Goal: Information Seeking & Learning: Check status

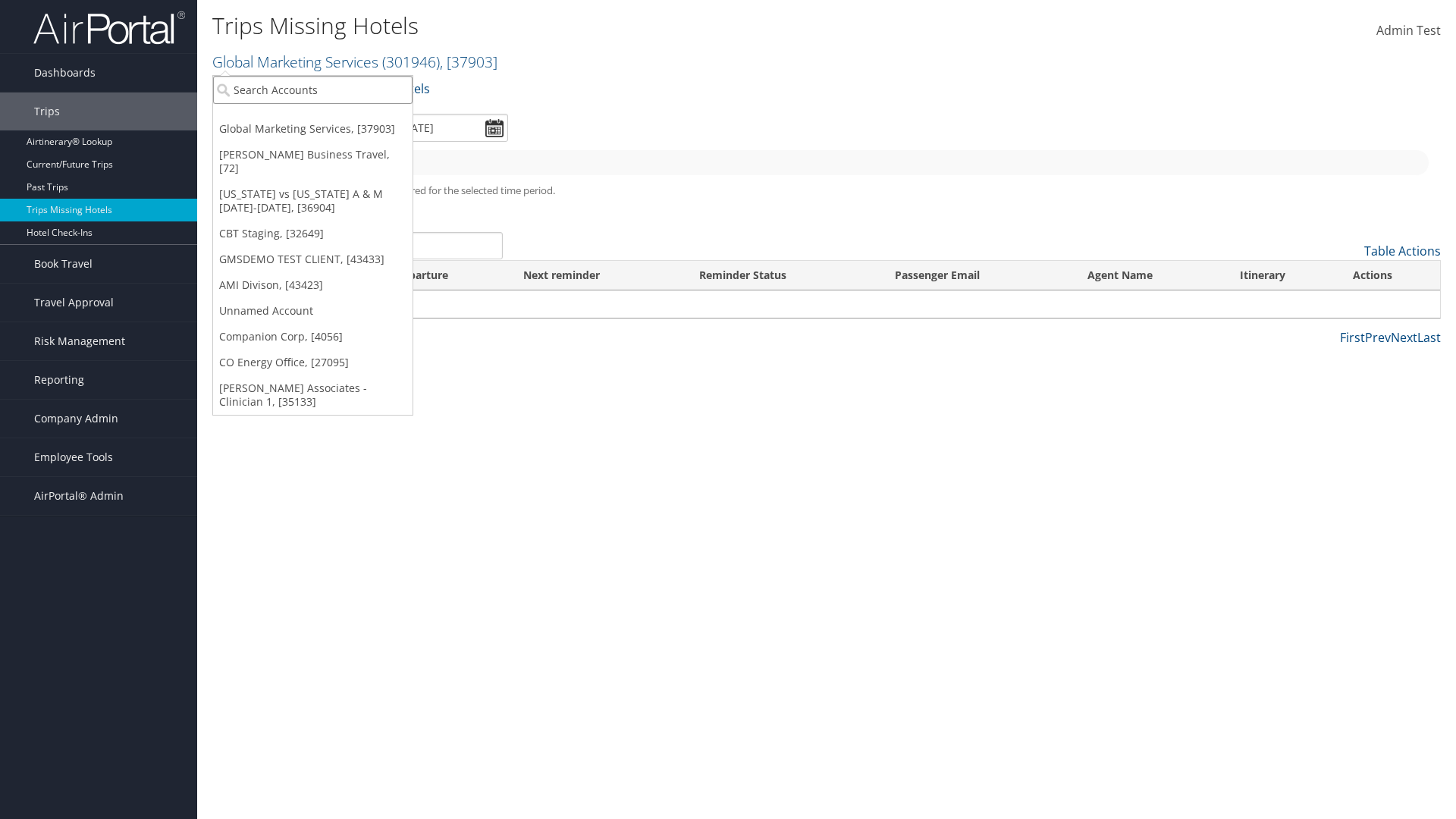
click at [312, 89] on input "search" at bounding box center [313, 89] width 200 height 28
type input "[PERSON_NAME] Business Travel"
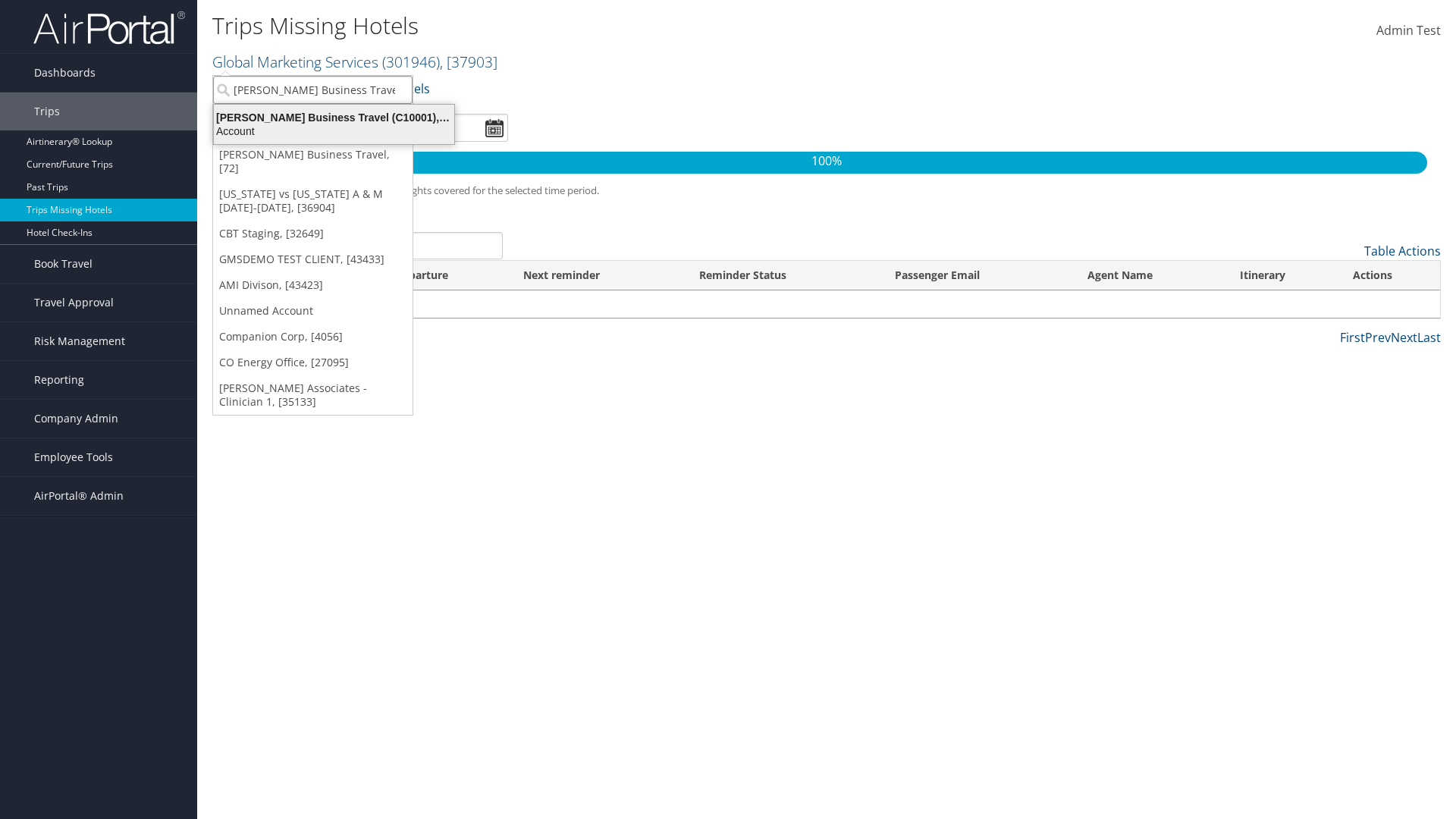
click at [334, 131] on div "Account" at bounding box center [334, 131] width 259 height 14
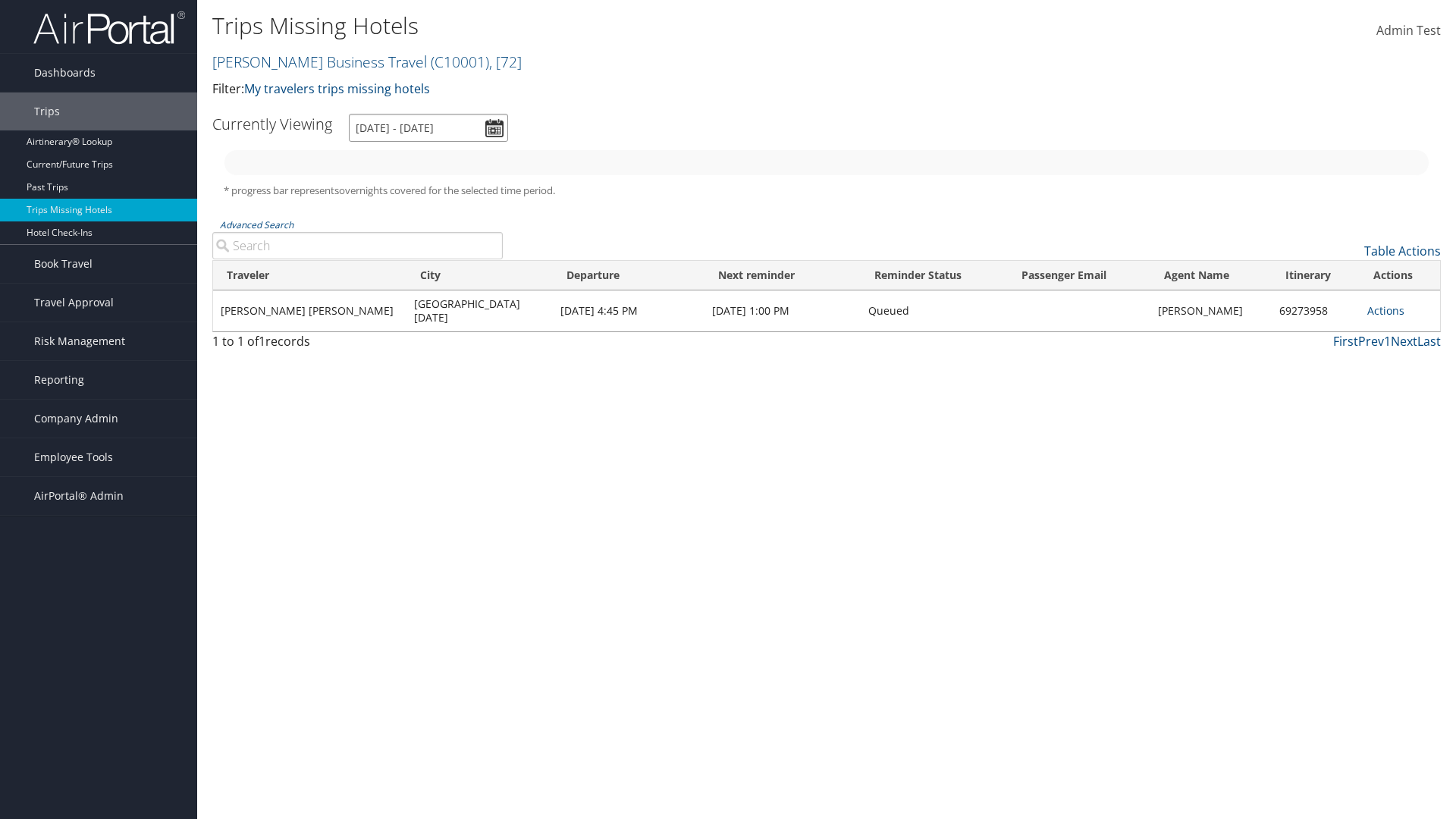
click at [429, 128] on input "[DATE] - [DATE]" at bounding box center [429, 128] width 160 height 28
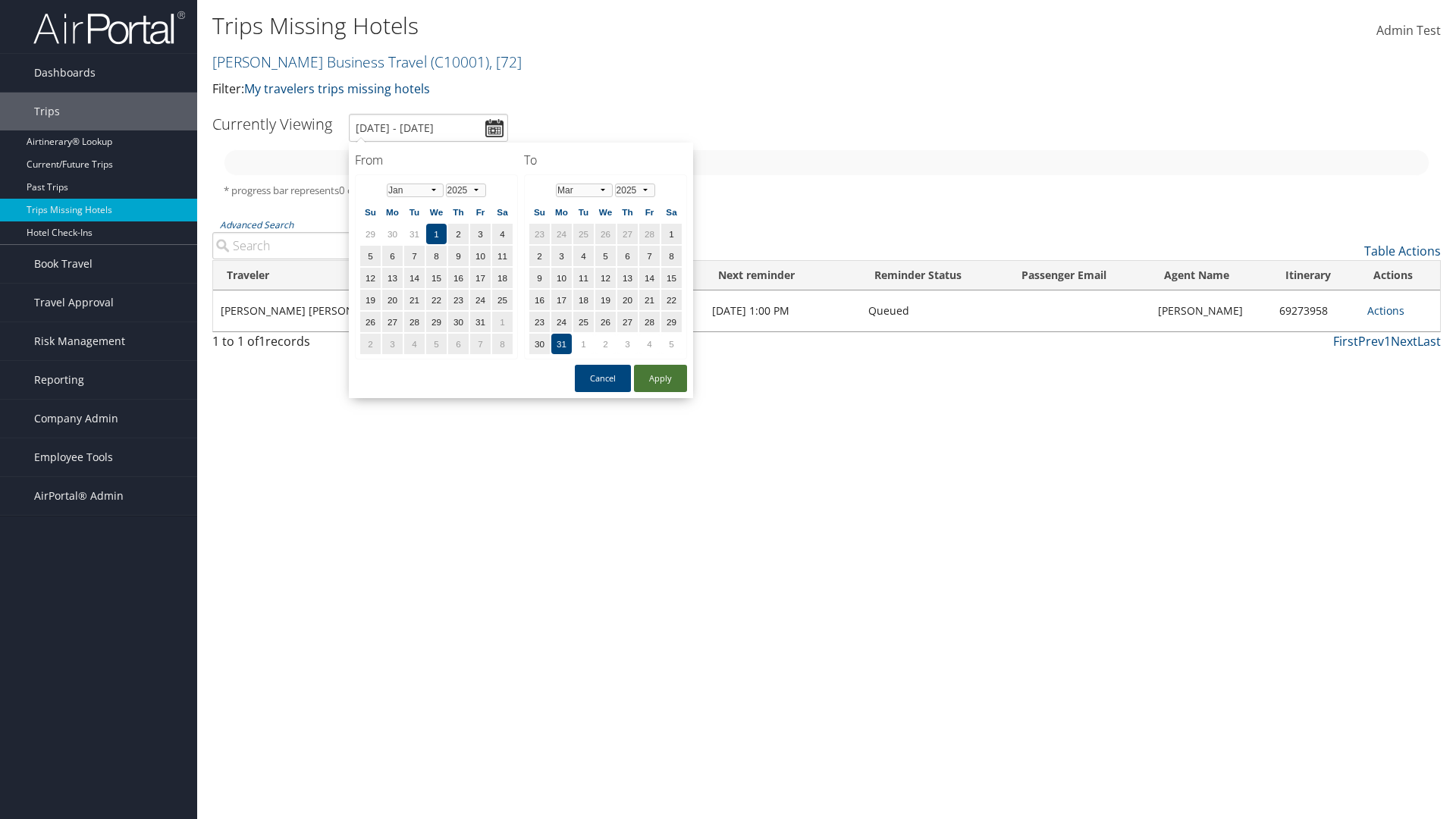
click at [660, 378] on button "Apply" at bounding box center [660, 377] width 53 height 27
type input "[DATE] - [DATE]"
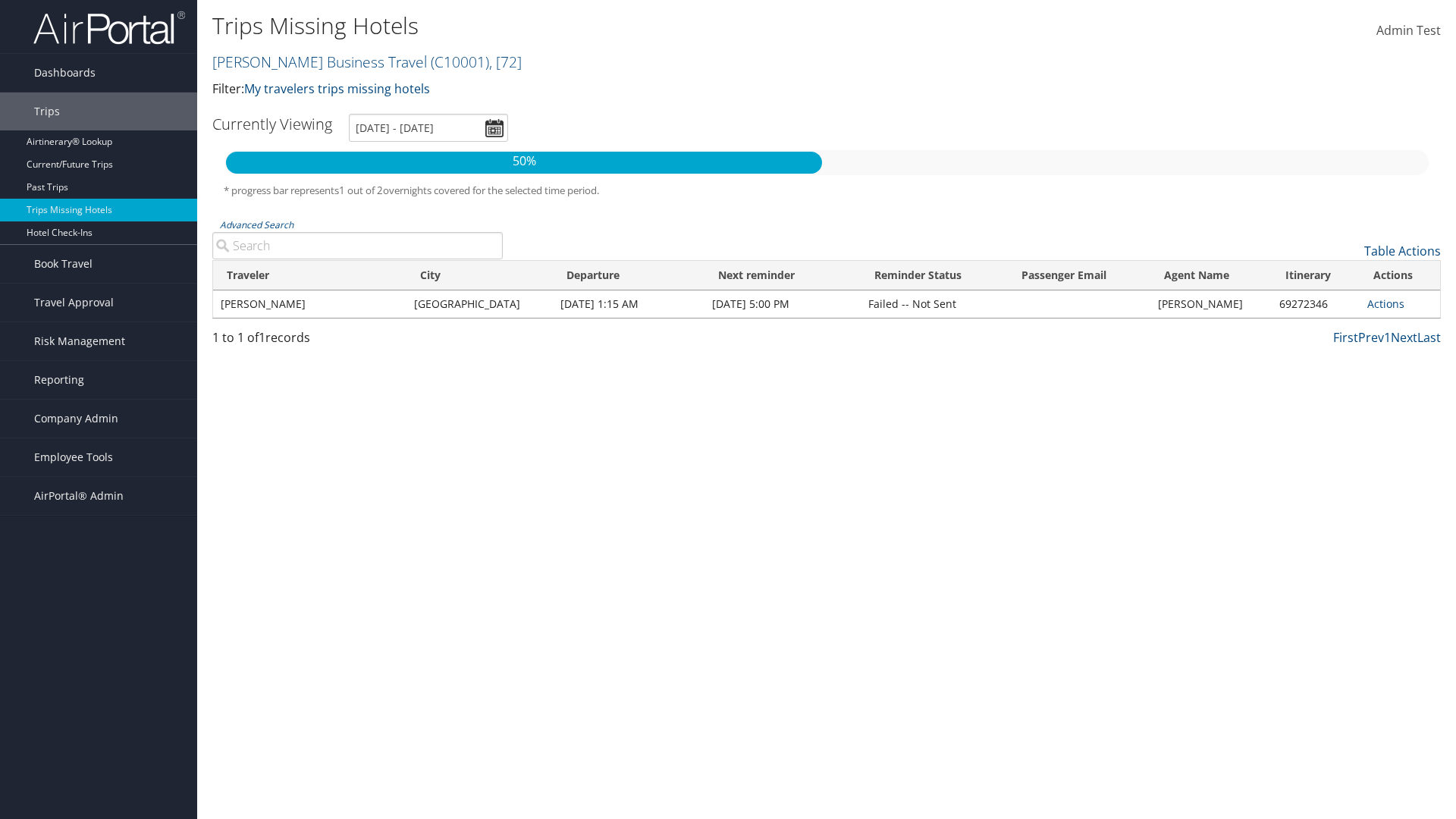
click at [357, 246] on input "Advanced Search" at bounding box center [357, 245] width 291 height 27
type input "[PERSON_NAME]"
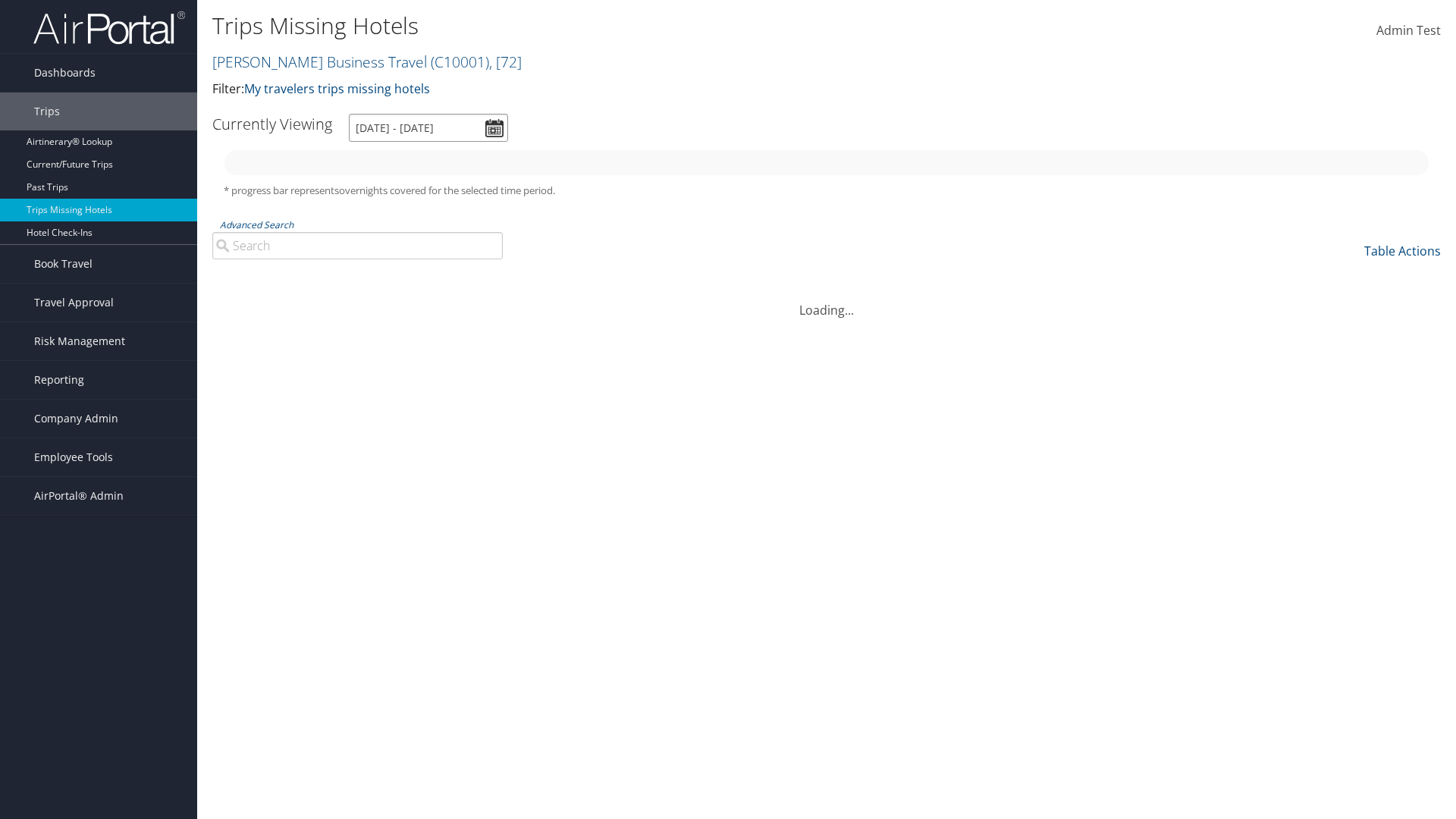
click at [429, 128] on input "[DATE] - [DATE]" at bounding box center [429, 128] width 160 height 28
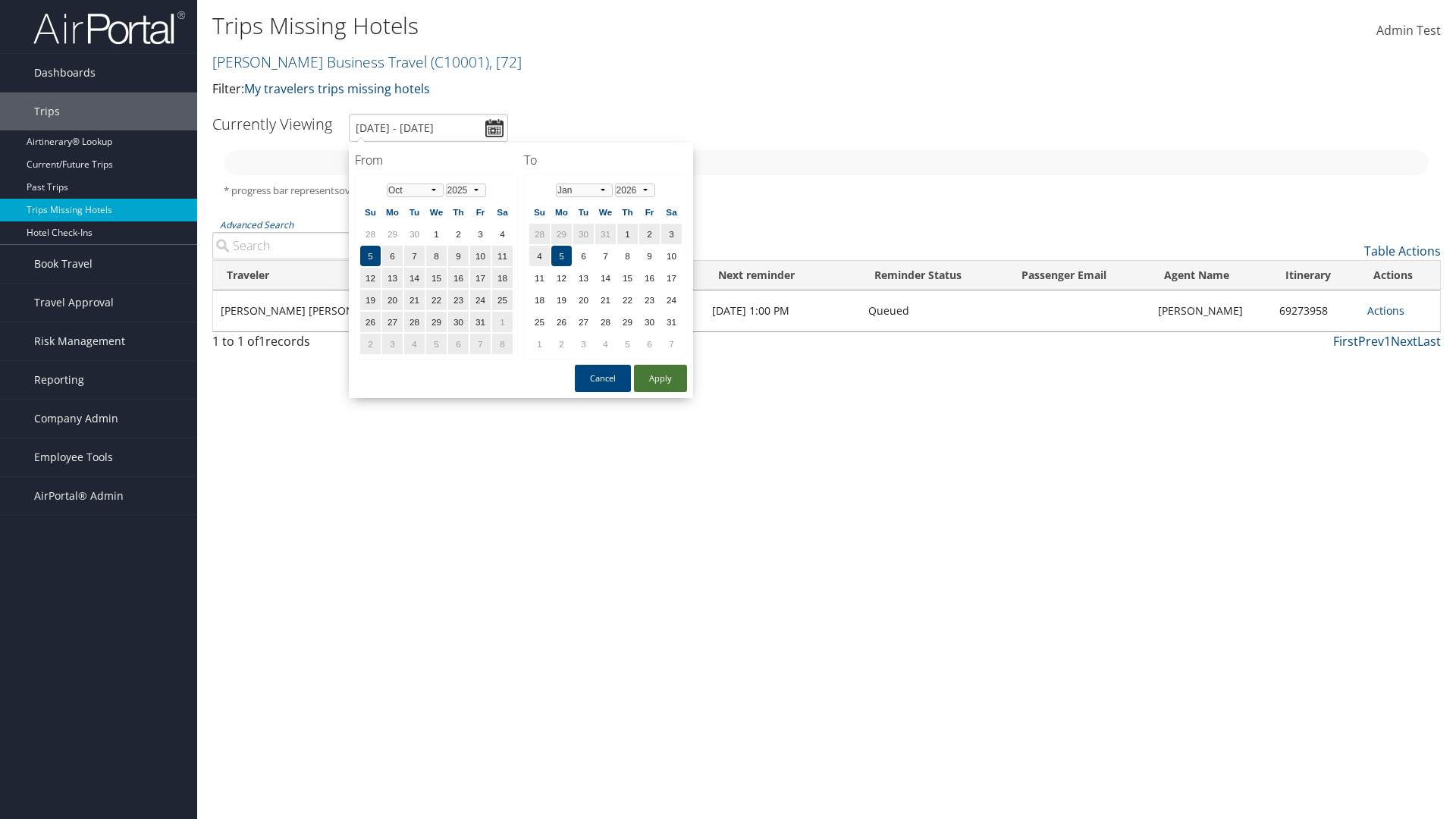
click at [660, 378] on button "Apply" at bounding box center [660, 377] width 53 height 27
type input "[DATE] - [DATE]"
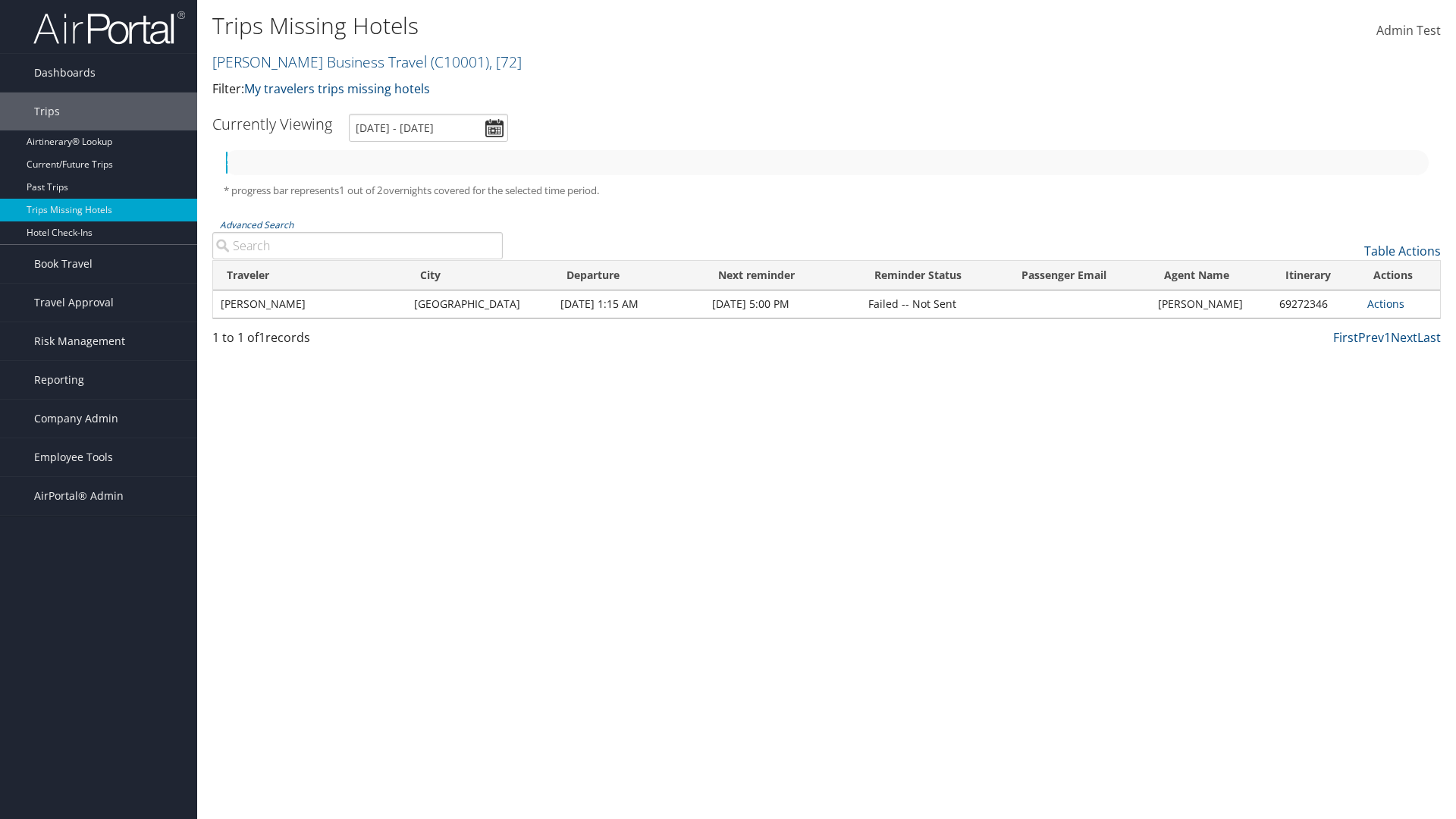
click at [357, 246] on input "Advanced Search" at bounding box center [357, 245] width 291 height 27
type input "[GEOGRAPHIC_DATA]"
